Goal: Task Accomplishment & Management: Manage account settings

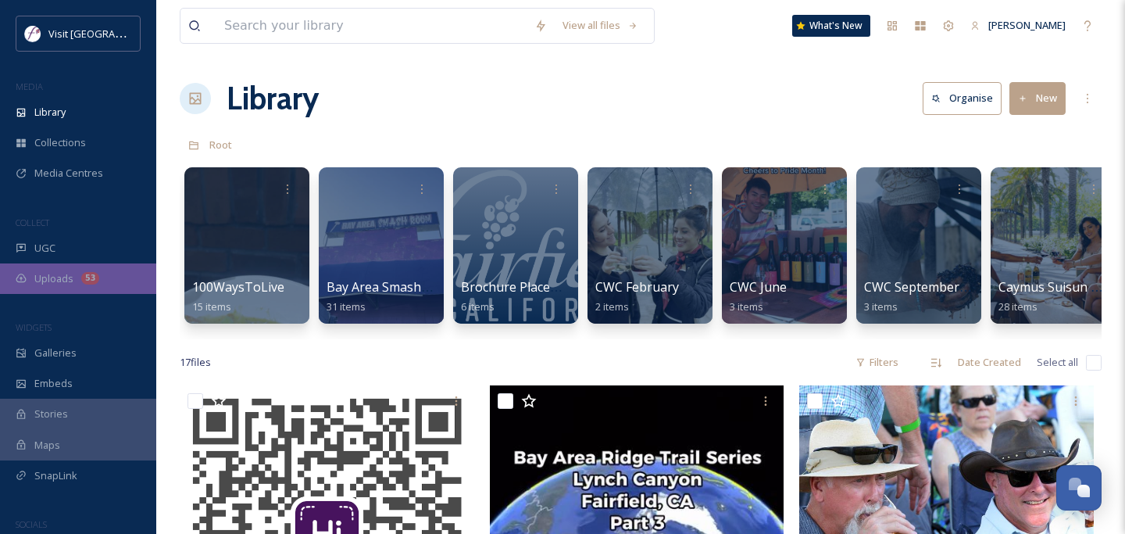
click at [73, 270] on div "Uploads 53" at bounding box center [78, 278] width 156 height 30
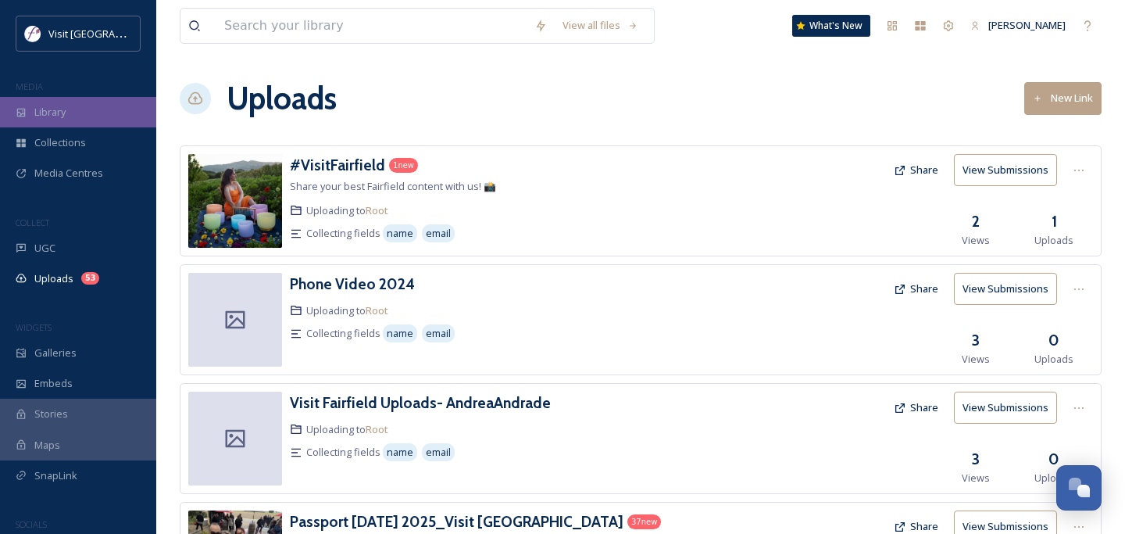
click at [67, 123] on div "Library" at bounding box center [78, 112] width 156 height 30
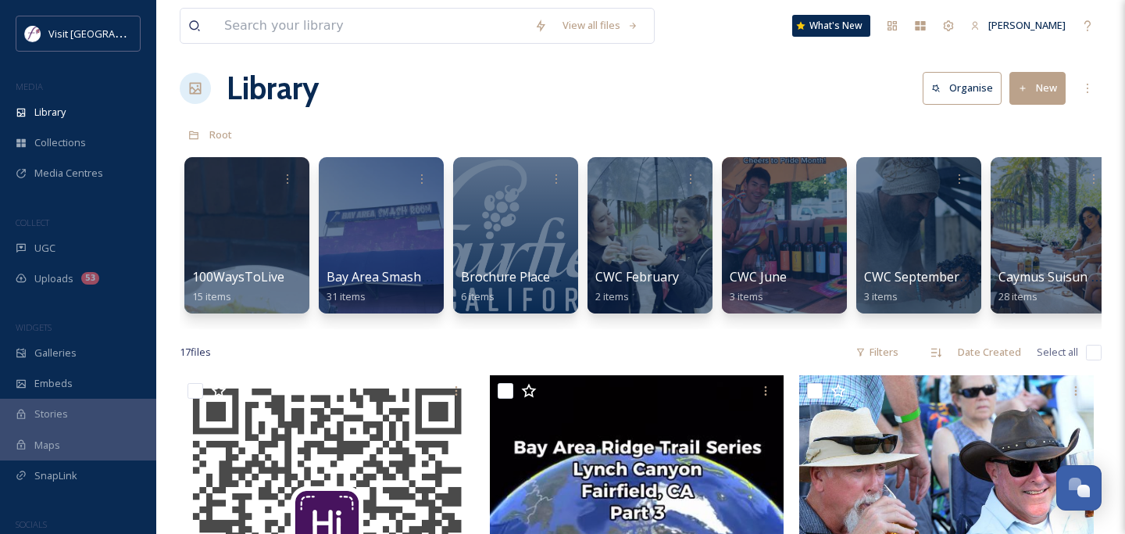
scroll to position [11, 0]
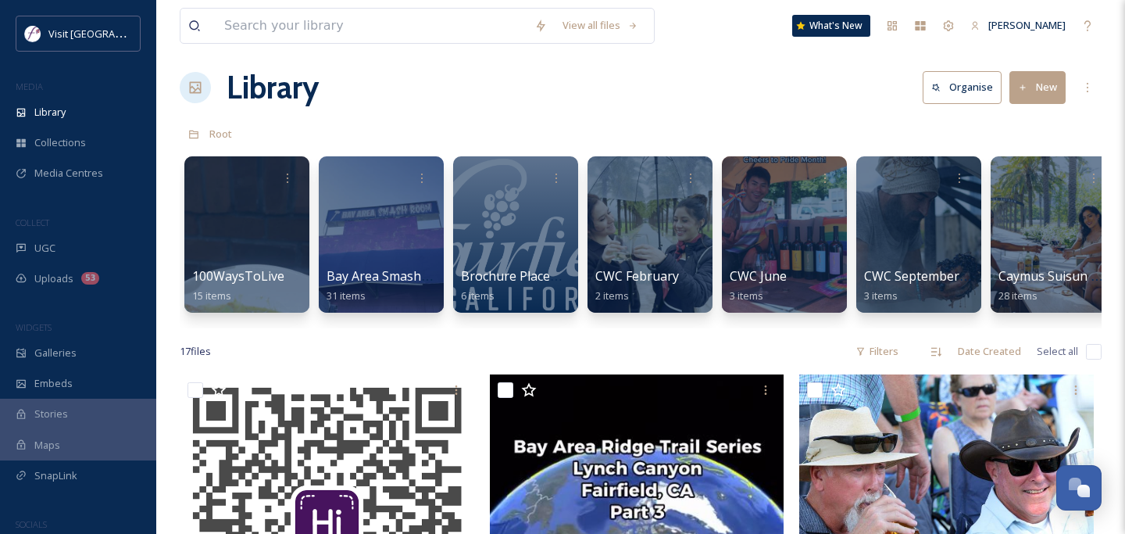
click at [1034, 93] on button "New" at bounding box center [1038, 87] width 56 height 32
click at [1026, 189] on span "Folder" at bounding box center [1020, 184] width 30 height 15
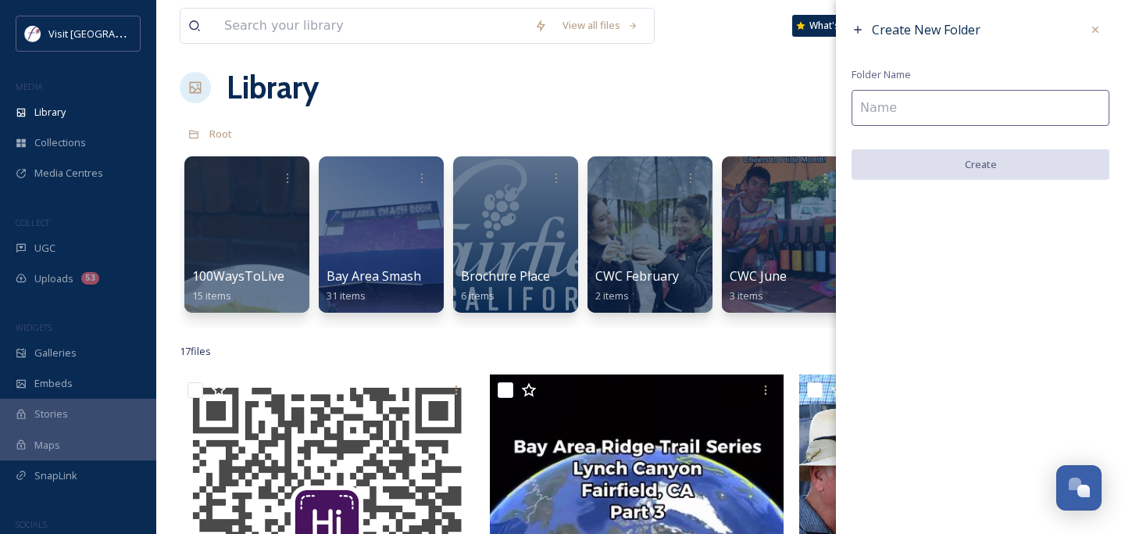
click at [963, 109] on input at bounding box center [981, 108] width 258 height 36
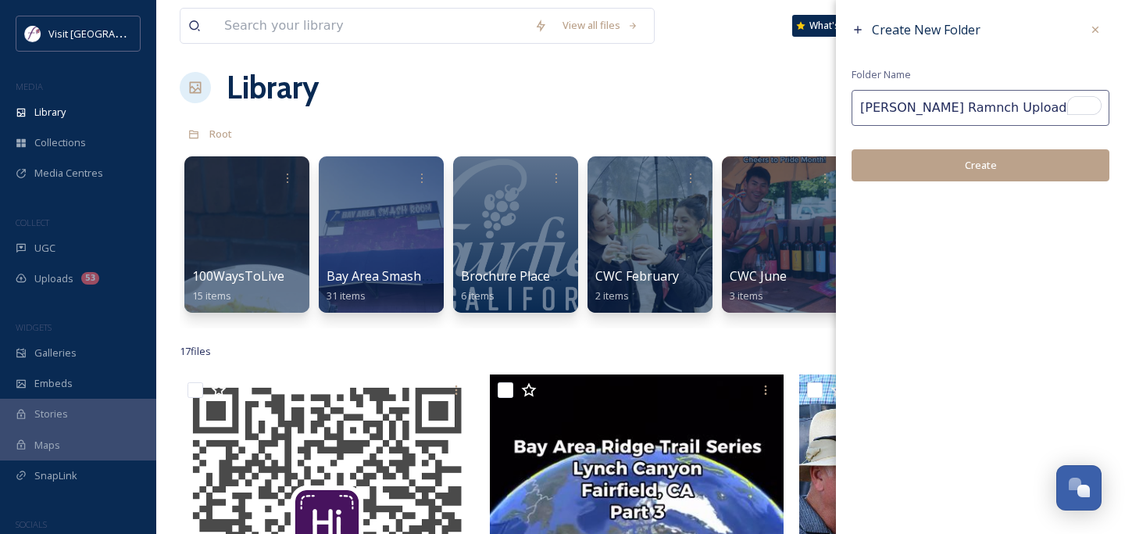
click at [939, 106] on input "[PERSON_NAME] Ramnch Upload Link" at bounding box center [981, 108] width 258 height 36
type input "[PERSON_NAME] Ranch Upload Link"
click at [975, 170] on button "Create" at bounding box center [981, 165] width 258 height 32
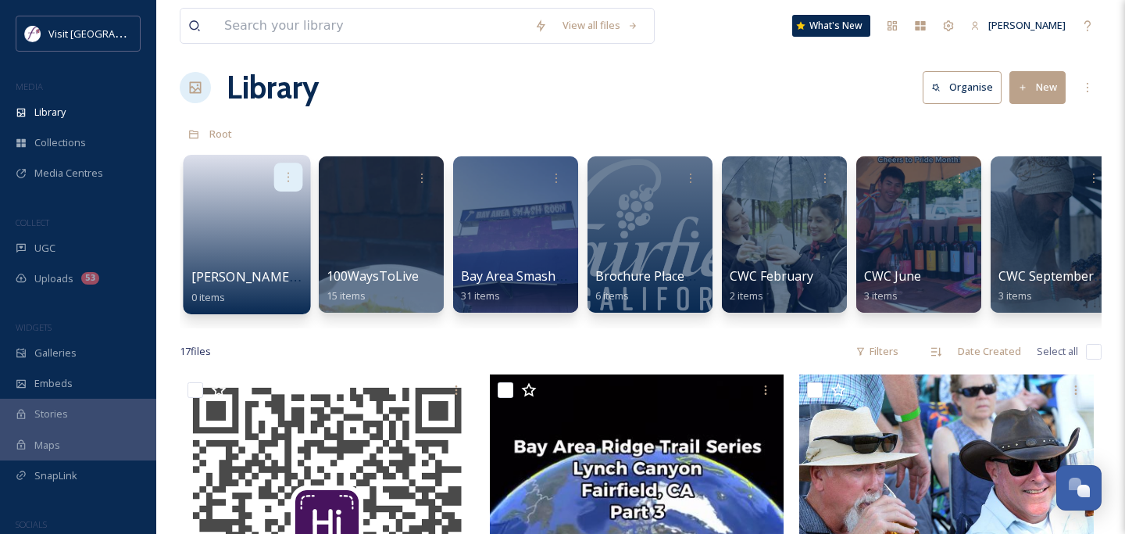
click at [289, 181] on icon at bounding box center [288, 176] width 13 height 13
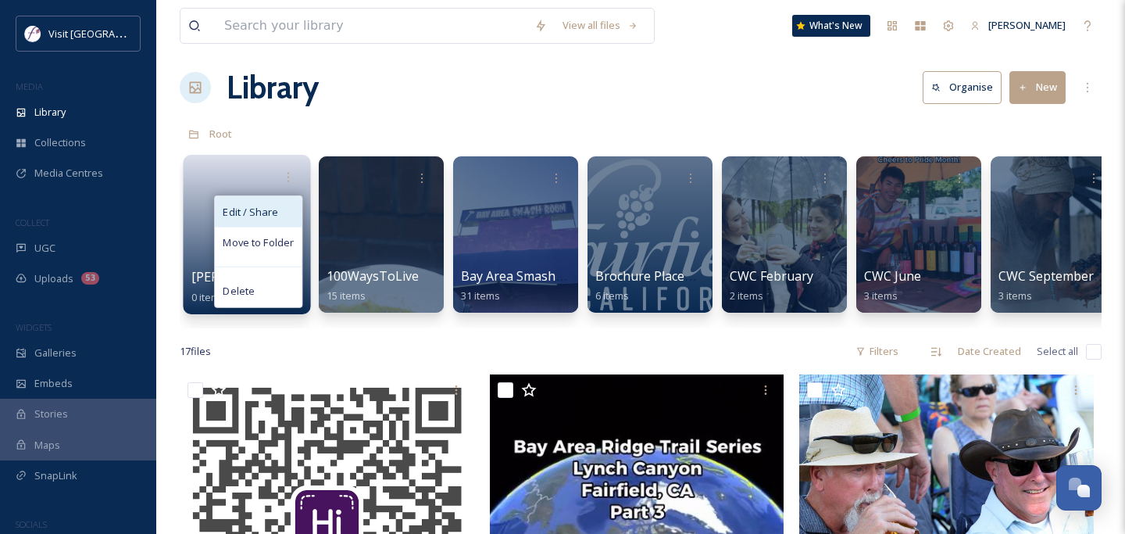
click at [265, 214] on span "Edit / Share" at bounding box center [250, 212] width 55 height 16
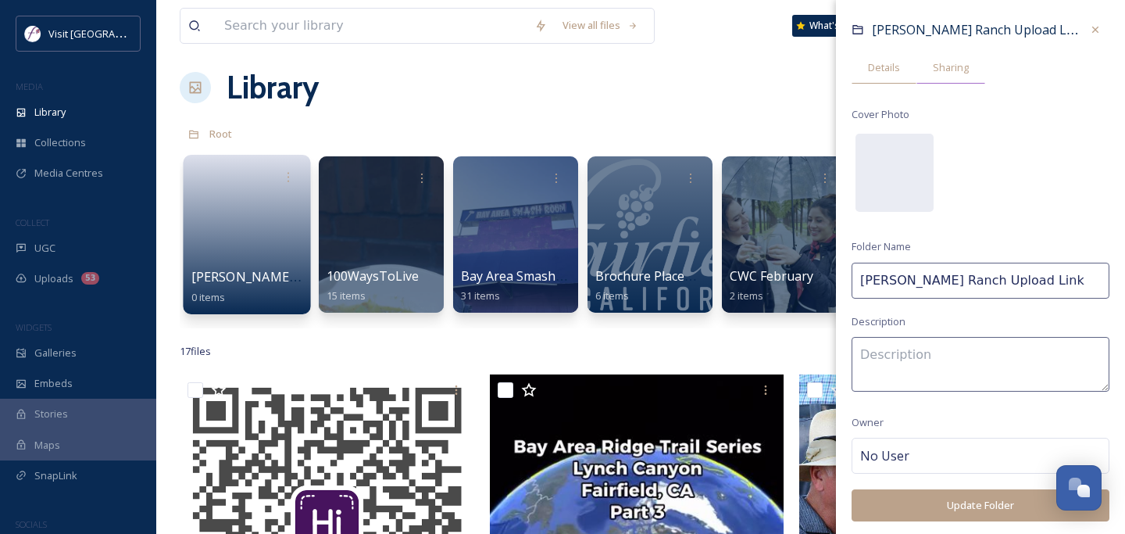
click at [963, 63] on span "Sharing" at bounding box center [951, 67] width 36 height 15
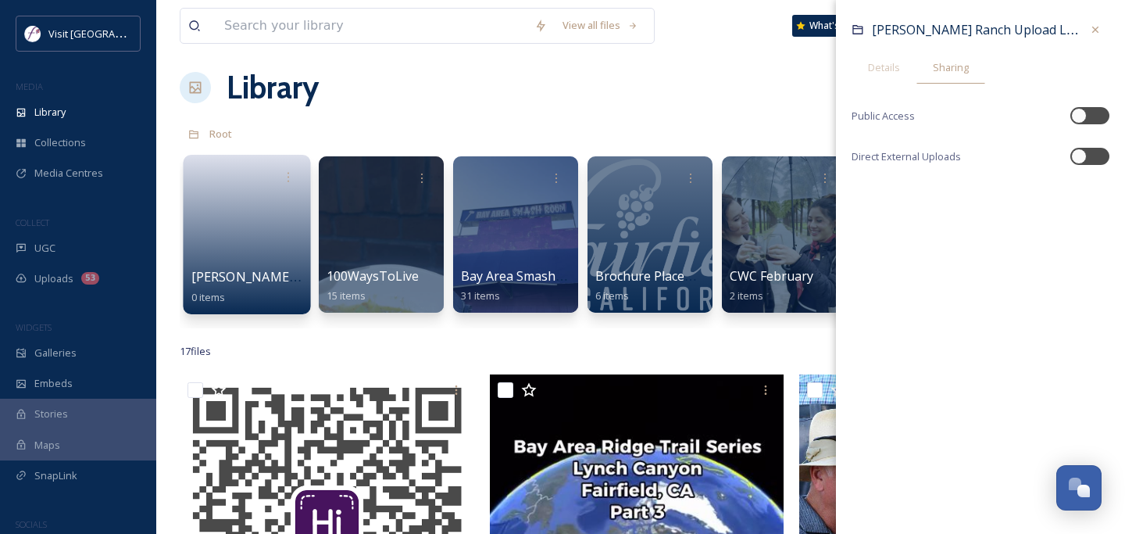
drag, startPoint x: 1089, startPoint y: 157, endPoint x: 1089, endPoint y: 137, distance: 20.3
click at [1089, 156] on div at bounding box center [1090, 156] width 39 height 17
checkbox input "false"
click at [1086, 116] on div at bounding box center [1079, 116] width 16 height 16
checkbox input "false"
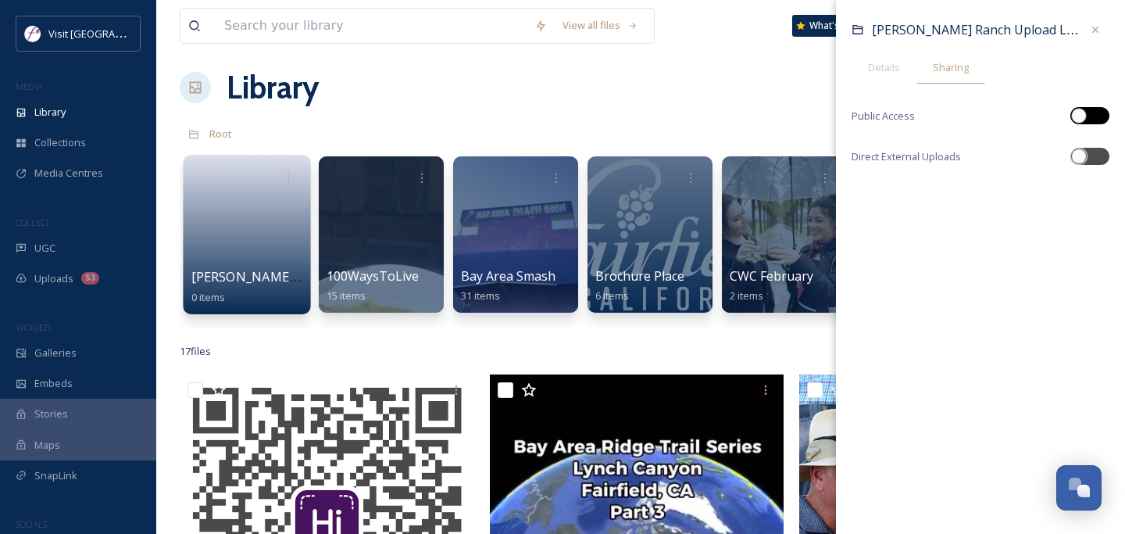
checkbox input "true"
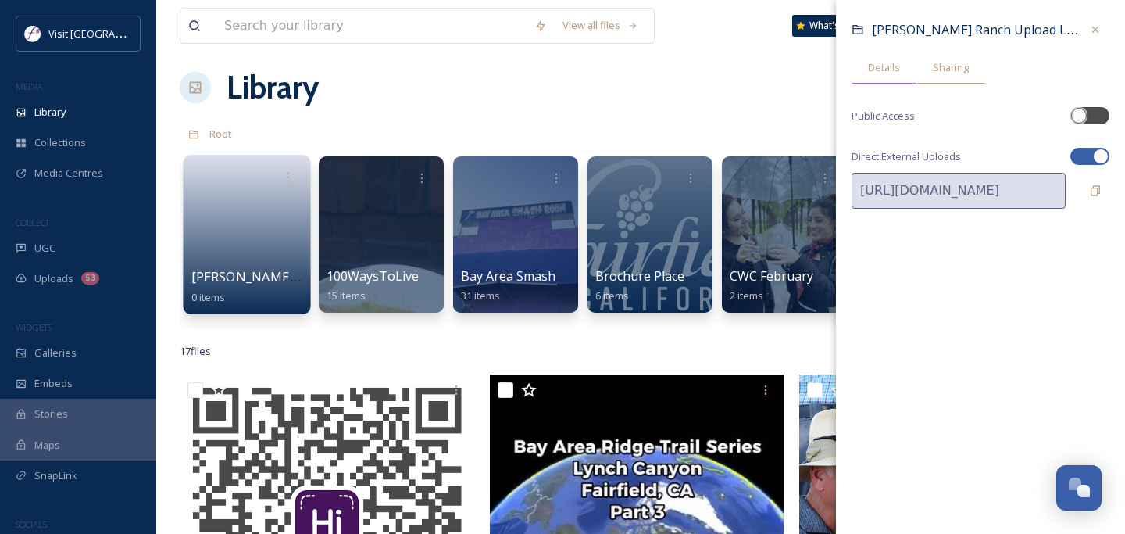
checkbox input "true"
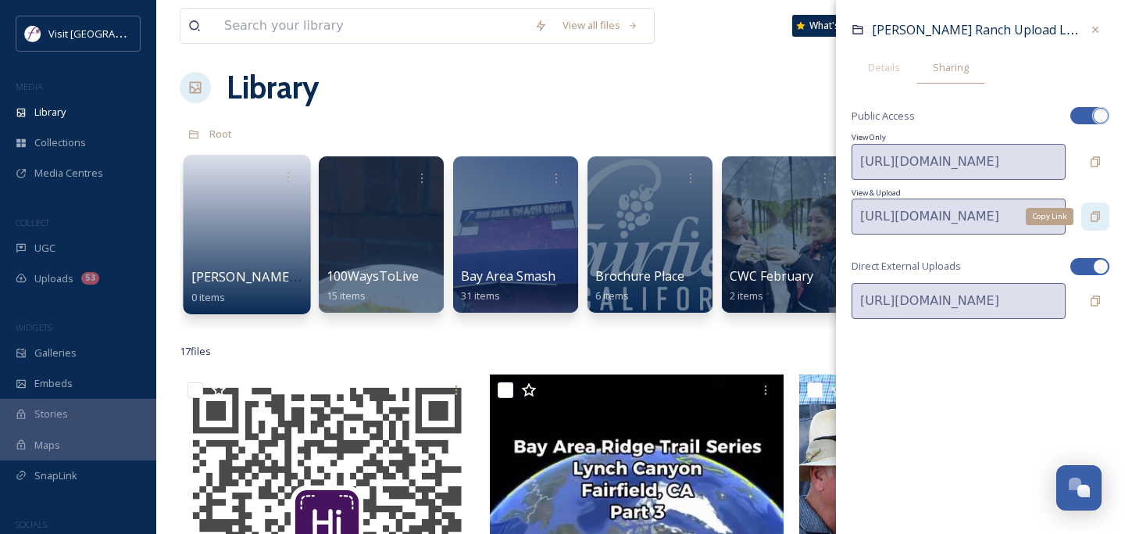
click at [1099, 216] on icon at bounding box center [1095, 216] width 13 height 13
